Goal: Submit feedback/report problem

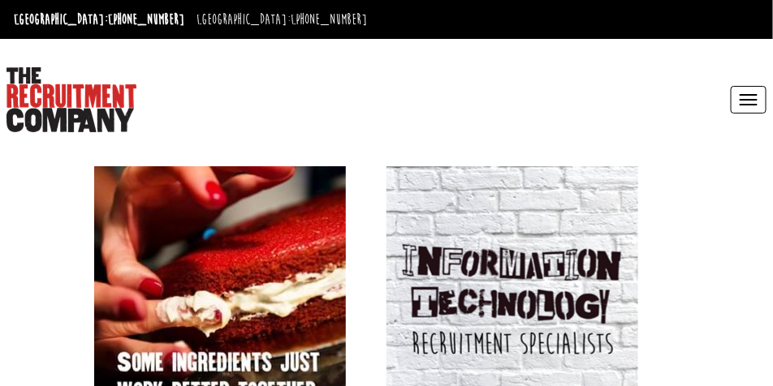
click at [740, 97] on button "Toggle navigation" at bounding box center [748, 100] width 36 height 28
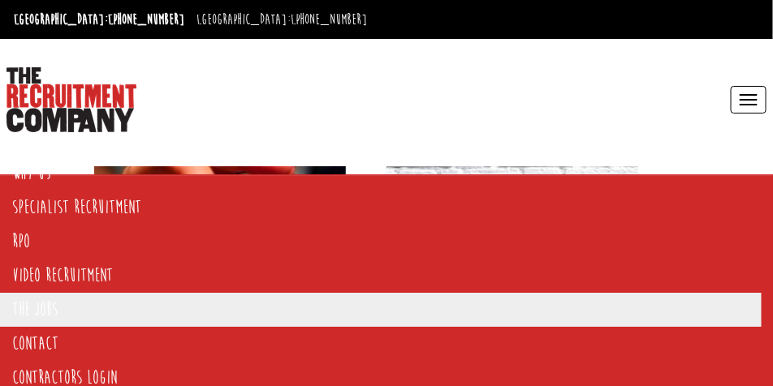
scroll to position [38, 0]
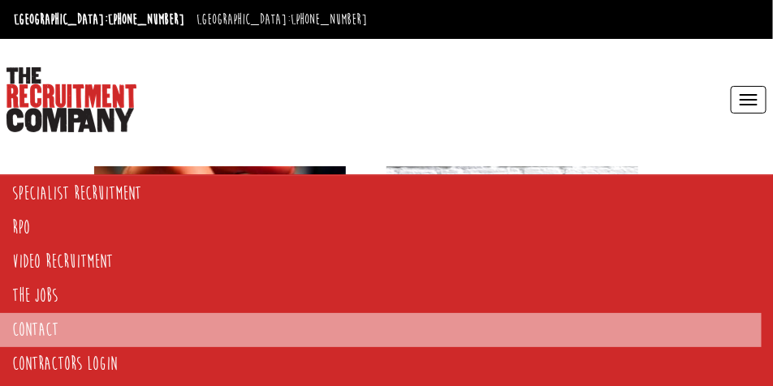
click at [61, 335] on link "Contact" at bounding box center [380, 330] width 761 height 34
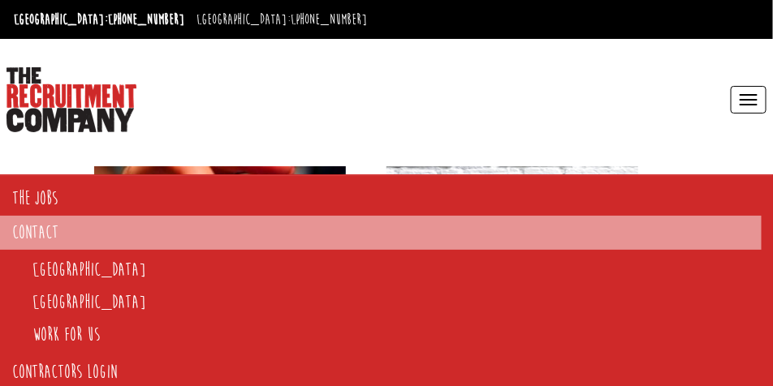
scroll to position [144, 0]
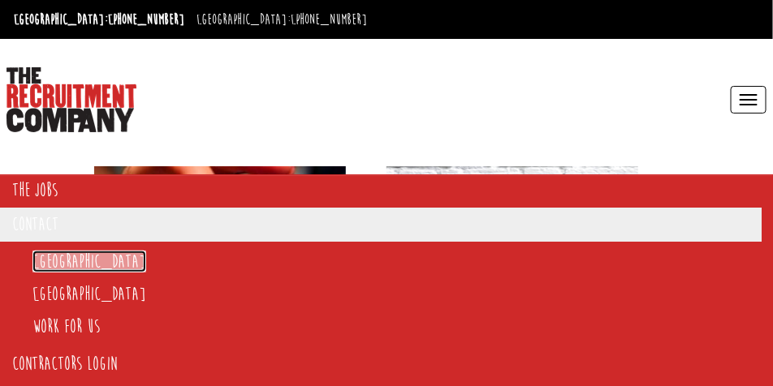
click at [44, 264] on link "[GEOGRAPHIC_DATA]" at bounding box center [89, 262] width 114 height 22
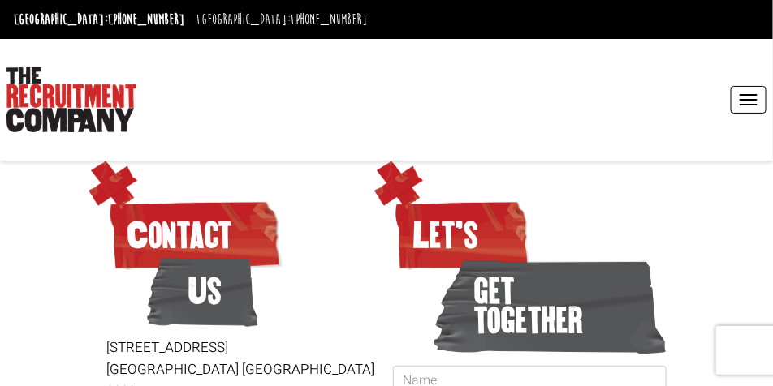
click at [763, 106] on button "Toggle navigation" at bounding box center [748, 100] width 36 height 28
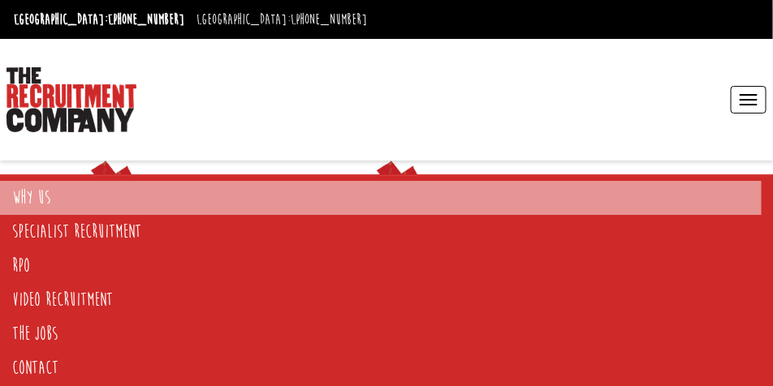
click at [29, 203] on link "Why Us" at bounding box center [380, 198] width 761 height 34
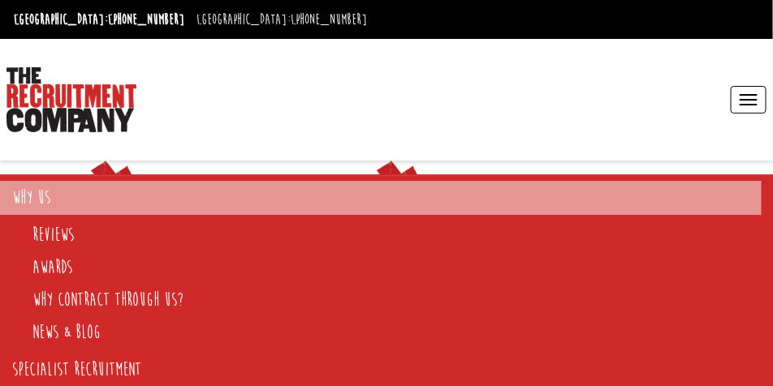
click at [31, 196] on link "Why Us" at bounding box center [380, 198] width 761 height 34
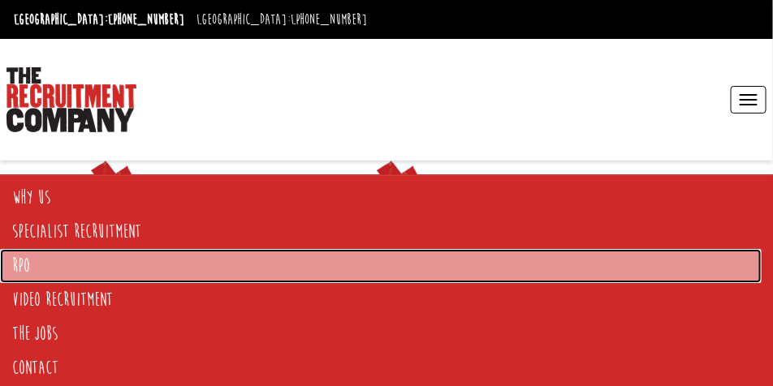
click at [41, 263] on link "RPO" at bounding box center [380, 266] width 761 height 34
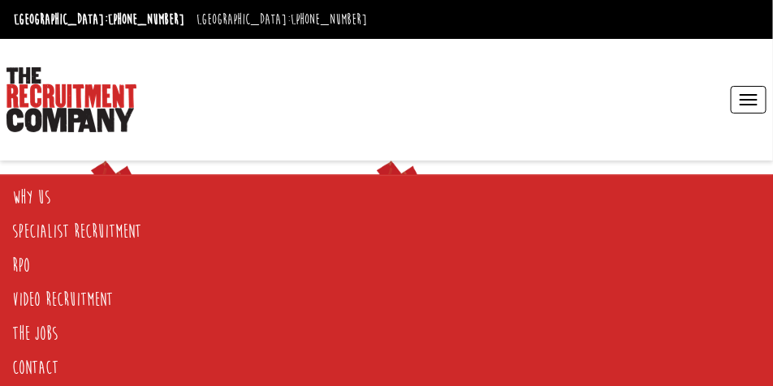
click at [747, 107] on button "Toggle navigation" at bounding box center [748, 100] width 36 height 28
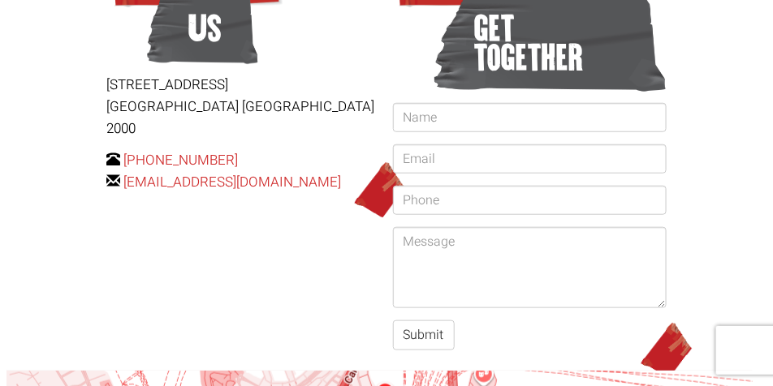
scroll to position [162, 0]
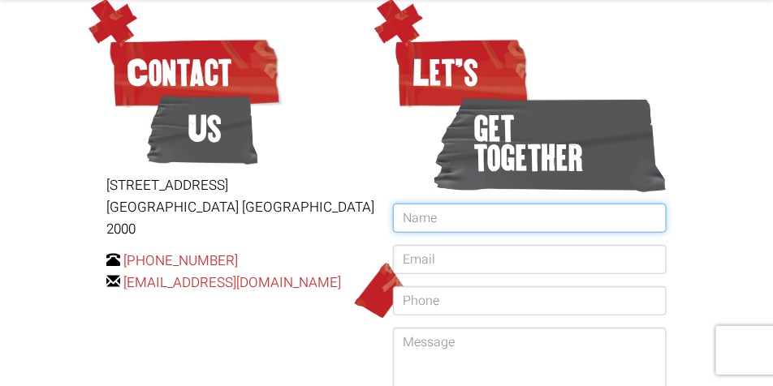
click at [484, 217] on input "text" at bounding box center [530, 218] width 274 height 29
type input "Jordan Gilmore"
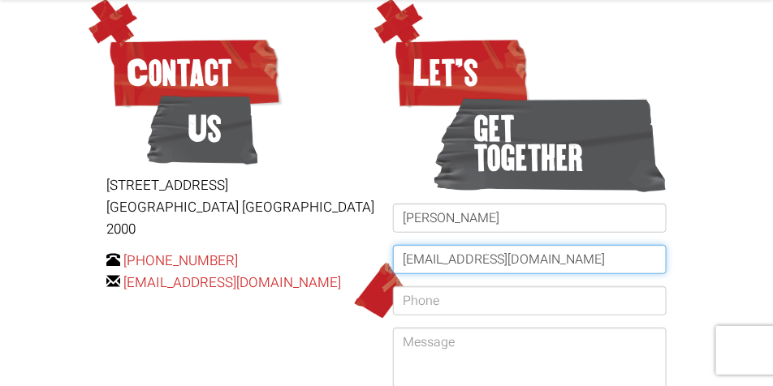
type input "jordangilmore382@hotmail.com"
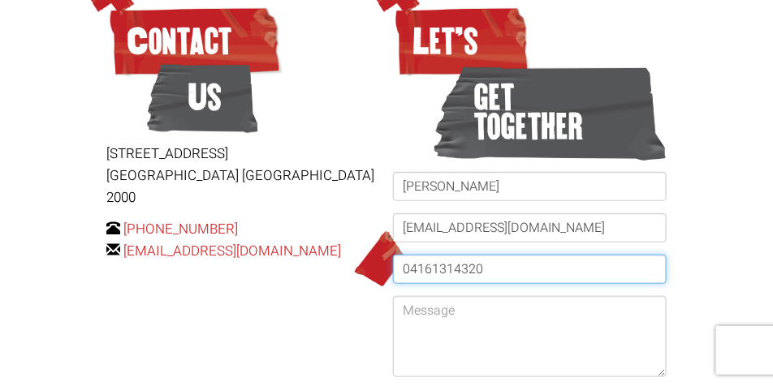
scroll to position [195, 0]
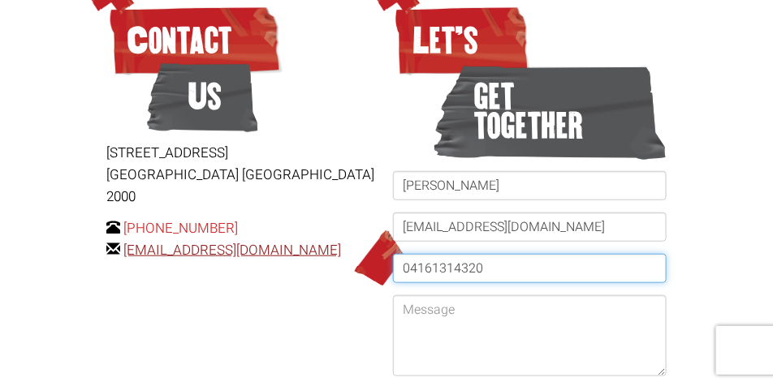
type input "04161314320"
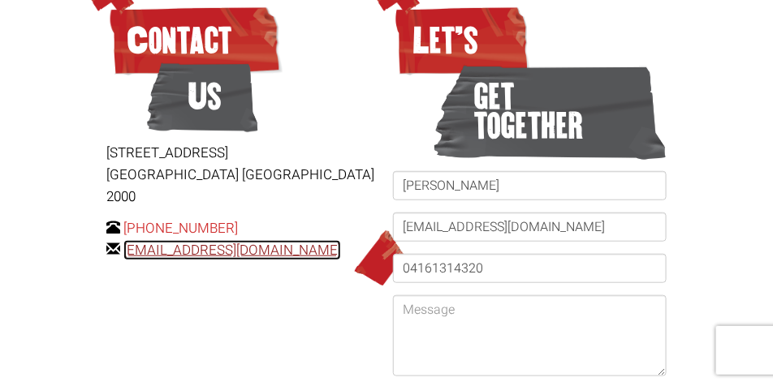
drag, startPoint x: 229, startPoint y: 232, endPoint x: 217, endPoint y: 256, distance: 26.5
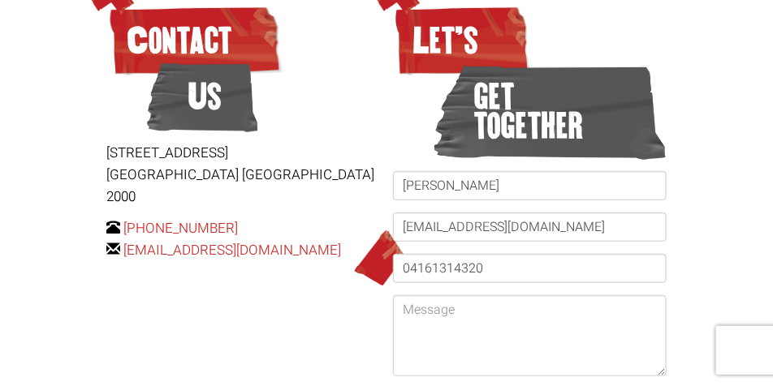
click at [170, 266] on div "Contact Us Level 15, 1 Castlereagh Street Sydney NSW 2000 +61 2 8346 6700 hello…" at bounding box center [386, 206] width 597 height 449
drag, startPoint x: 351, startPoint y: 231, endPoint x: 123, endPoint y: 239, distance: 228.2
click at [123, 239] on p "+61 2 8346 6700 hello@therecruitmentcompany.com" at bounding box center [243, 240] width 274 height 44
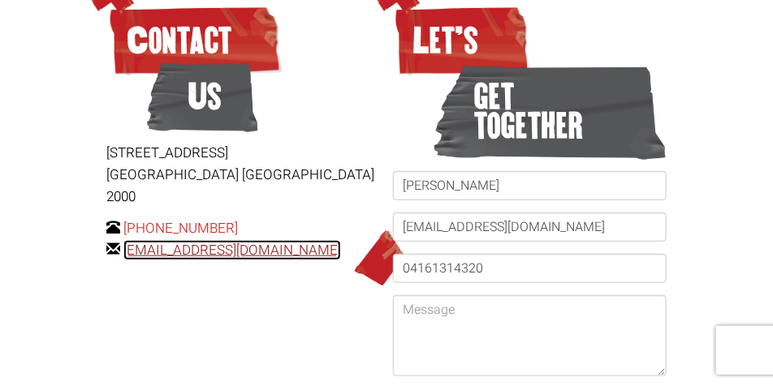
copy link "[EMAIL_ADDRESS][DOMAIN_NAME]"
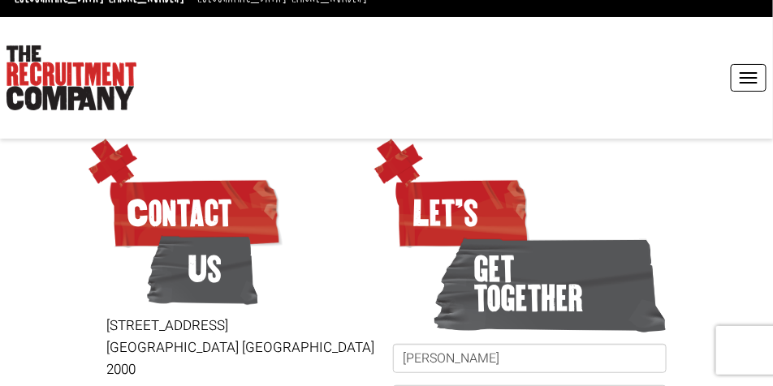
scroll to position [0, 0]
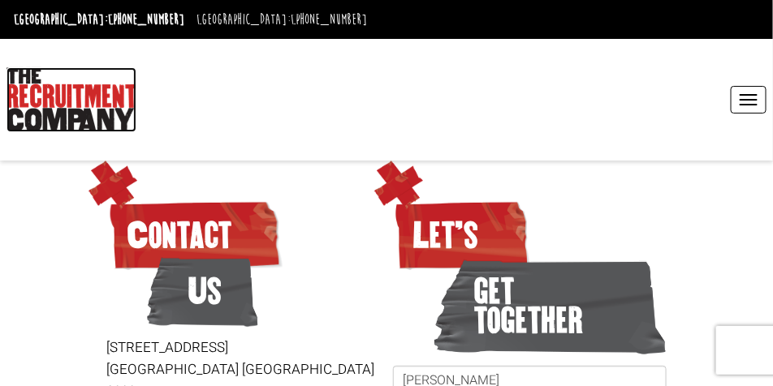
click at [106, 120] on img at bounding box center [71, 99] width 130 height 65
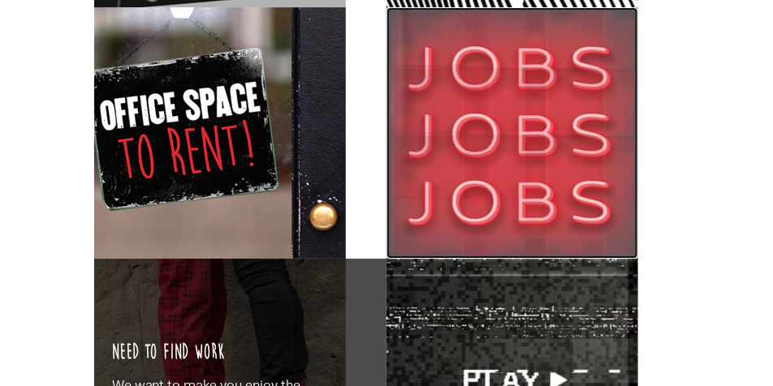
scroll to position [1542, 0]
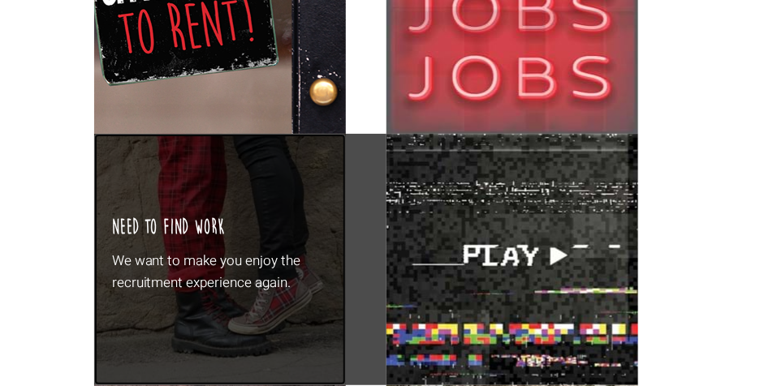
click at [304, 261] on p "We want to make you enjoy the recruitment experience again." at bounding box center [240, 272] width 257 height 44
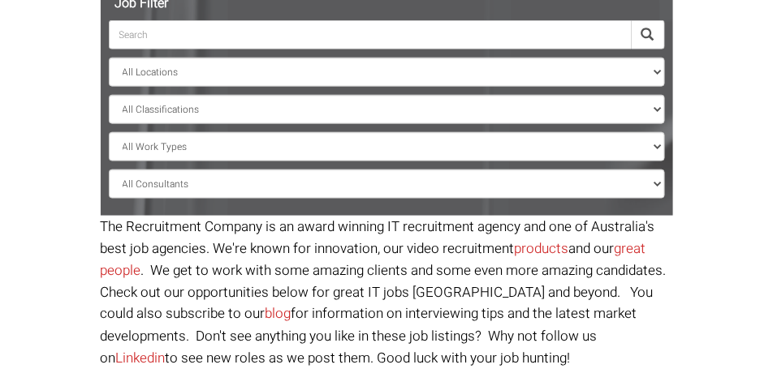
scroll to position [365, 0]
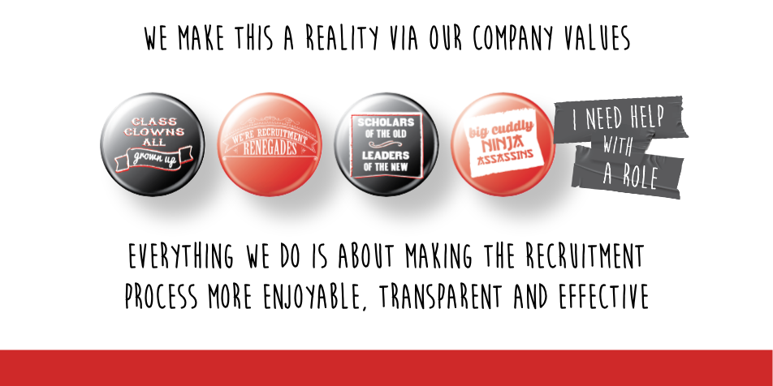
scroll to position [351, 0]
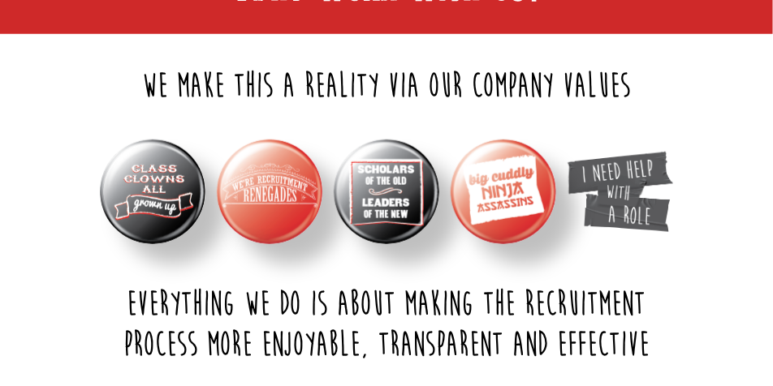
click at [394, 216] on img at bounding box center [387, 193] width 106 height 106
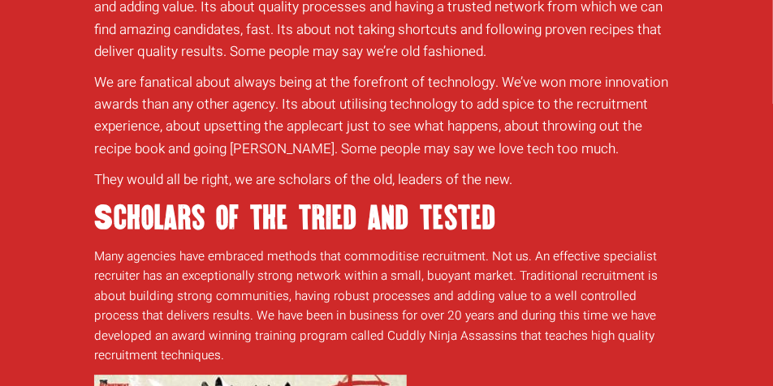
scroll to position [926, 0]
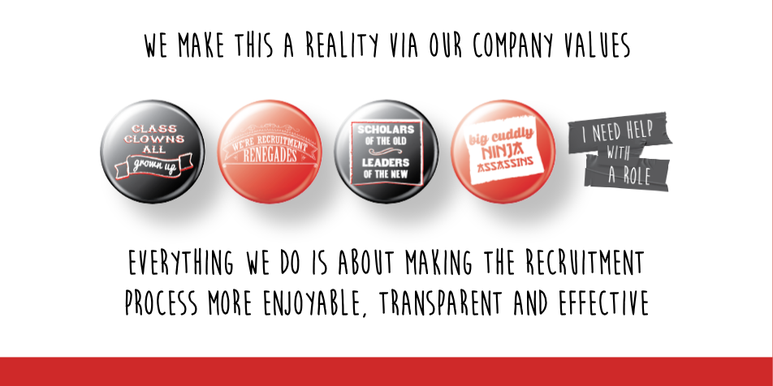
click at [171, 166] on img at bounding box center [153, 153] width 106 height 106
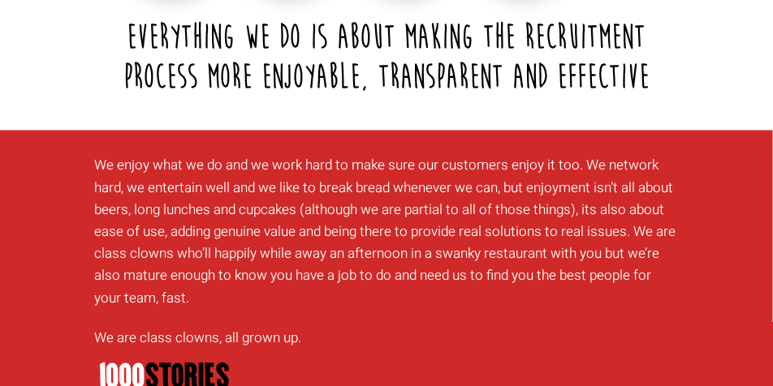
scroll to position [604, 0]
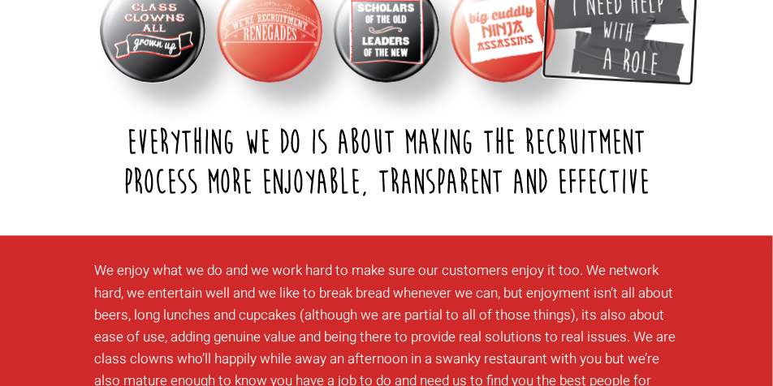
click at [631, 50] on img at bounding box center [620, 31] width 142 height 112
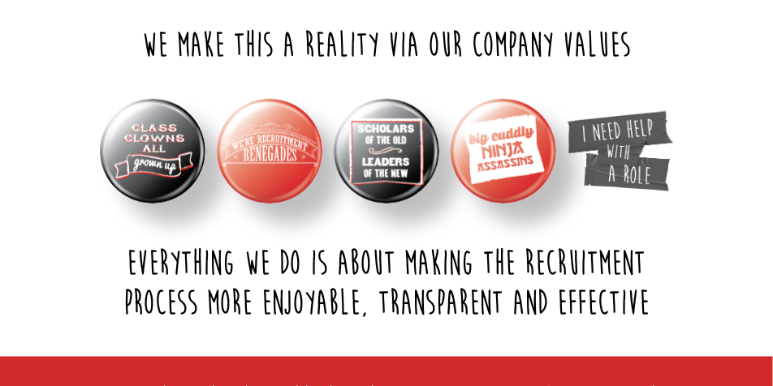
scroll to position [482, 0]
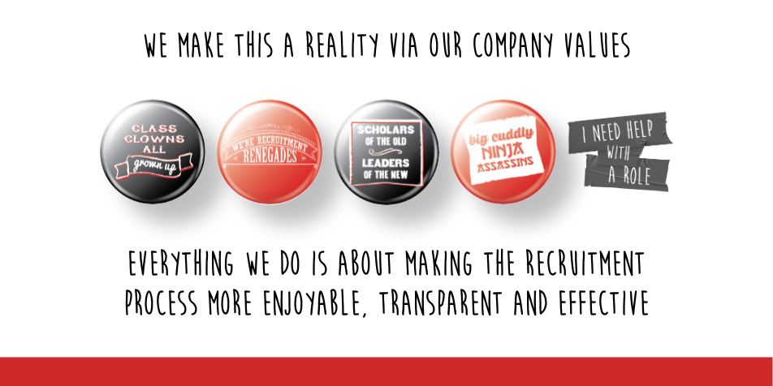
click at [270, 169] on img at bounding box center [270, 153] width 106 height 106
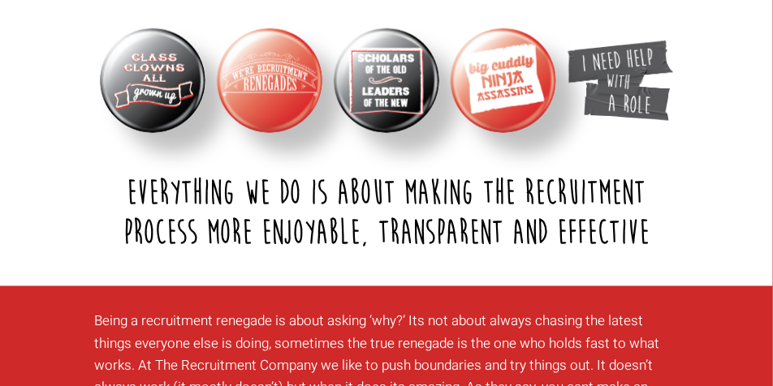
scroll to position [442, 0]
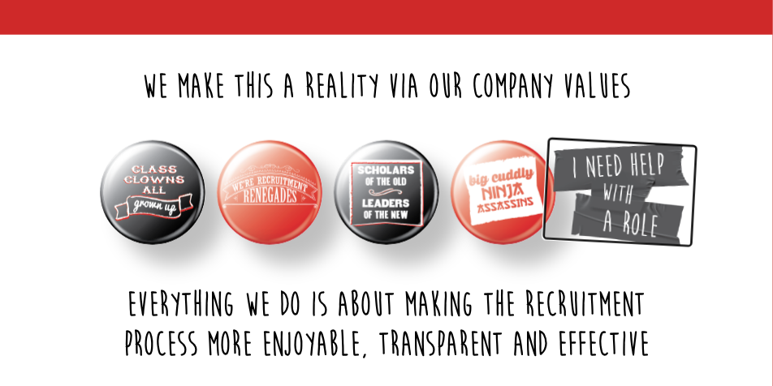
click at [618, 203] on img at bounding box center [620, 193] width 142 height 112
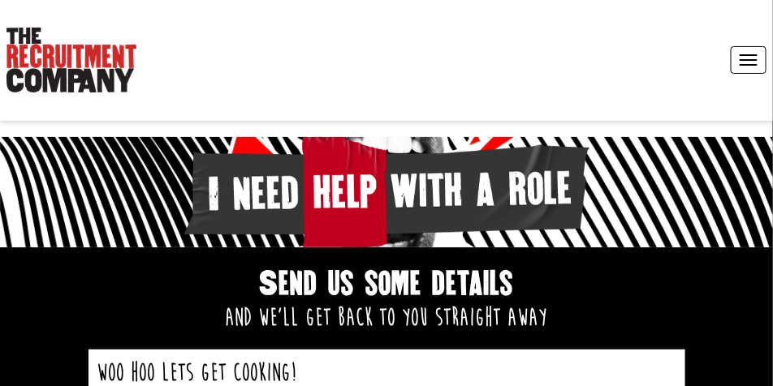
scroll to position [203, 0]
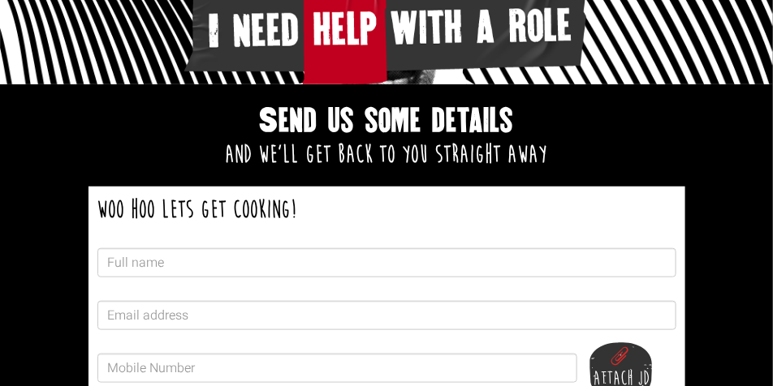
click at [149, 279] on div at bounding box center [386, 263] width 579 height 41
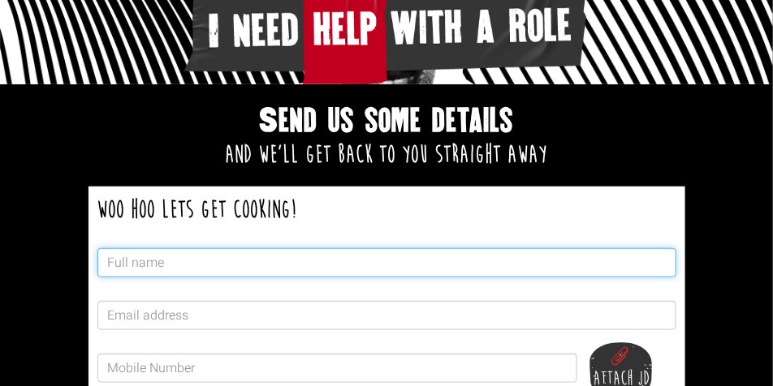
click at [157, 265] on input "text" at bounding box center [386, 262] width 579 height 29
type input "Jordan"
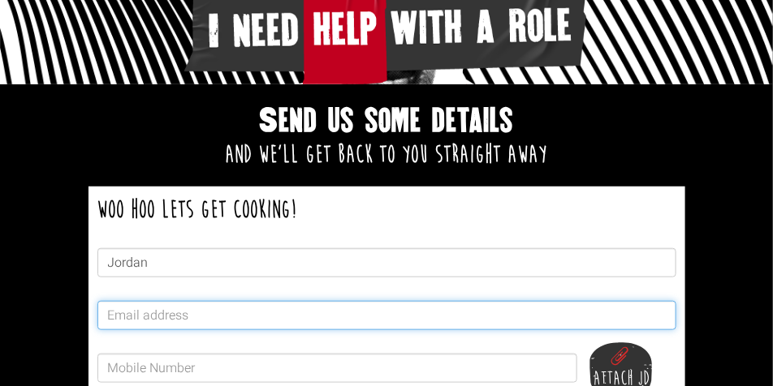
type input "G"
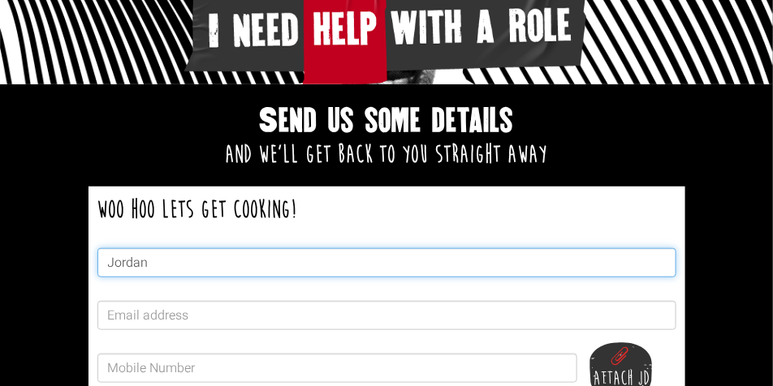
click at [153, 265] on input "Jordan" at bounding box center [386, 262] width 579 height 29
type input "Jordan Gilmore"
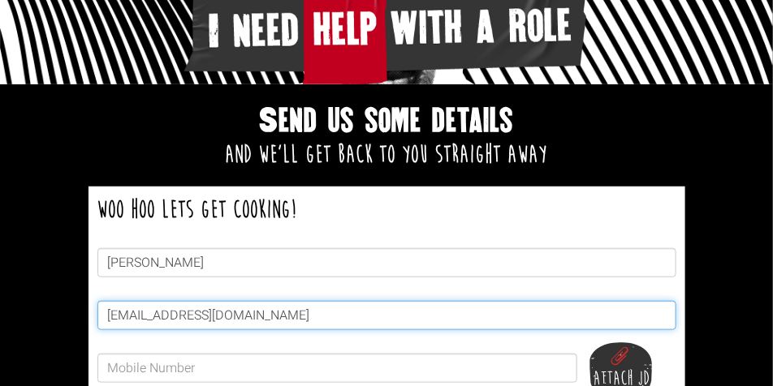
type input "jordangilmore382@hotmail.com"
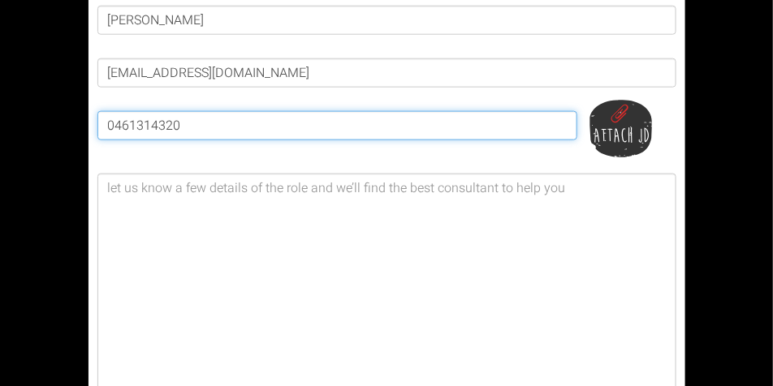
scroll to position [446, 0]
type input "0461314320"
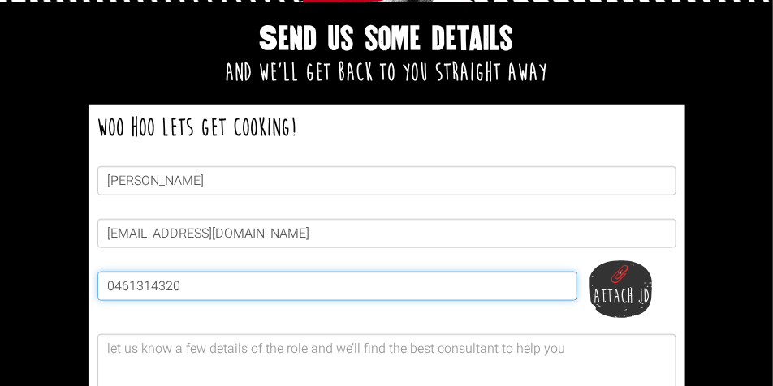
scroll to position [284, 0]
